Goal: Find specific page/section: Find specific page/section

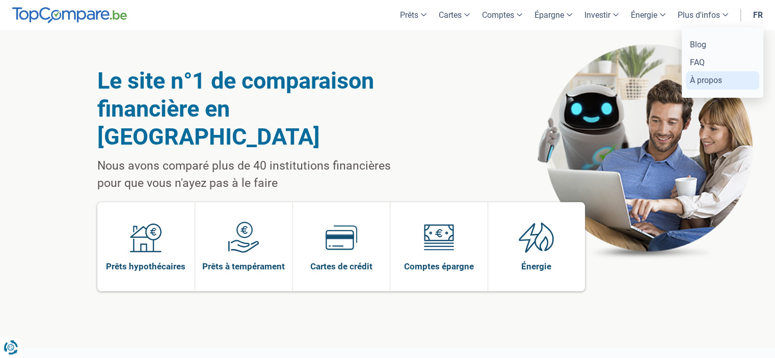
click at [714, 77] on link "À propos" at bounding box center [722, 80] width 73 height 18
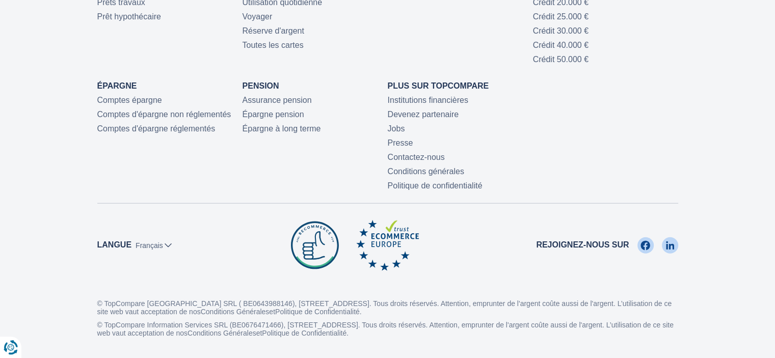
scroll to position [2492, 0]
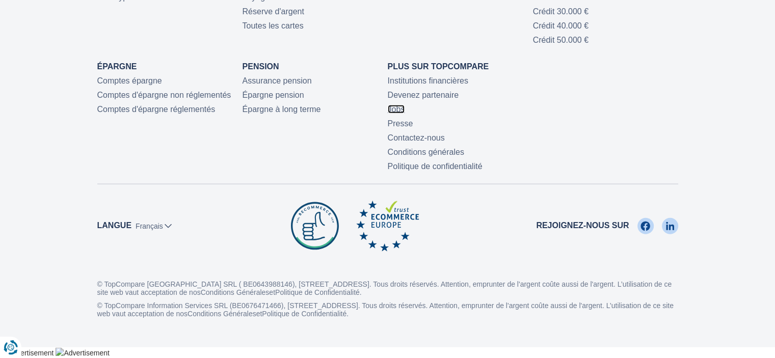
click at [394, 107] on link "Jobs" at bounding box center [396, 109] width 17 height 9
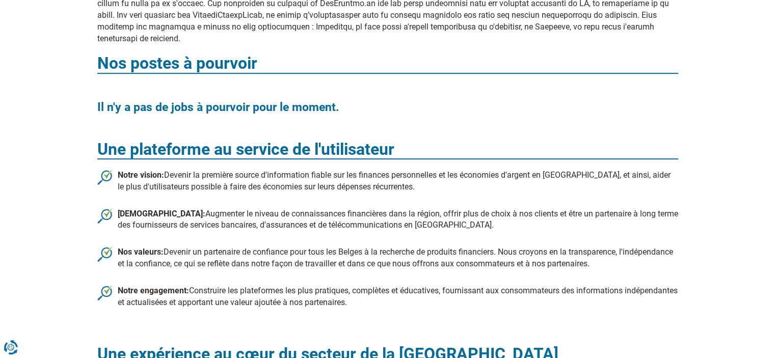
scroll to position [431, 0]
